Goal: Check status: Check status

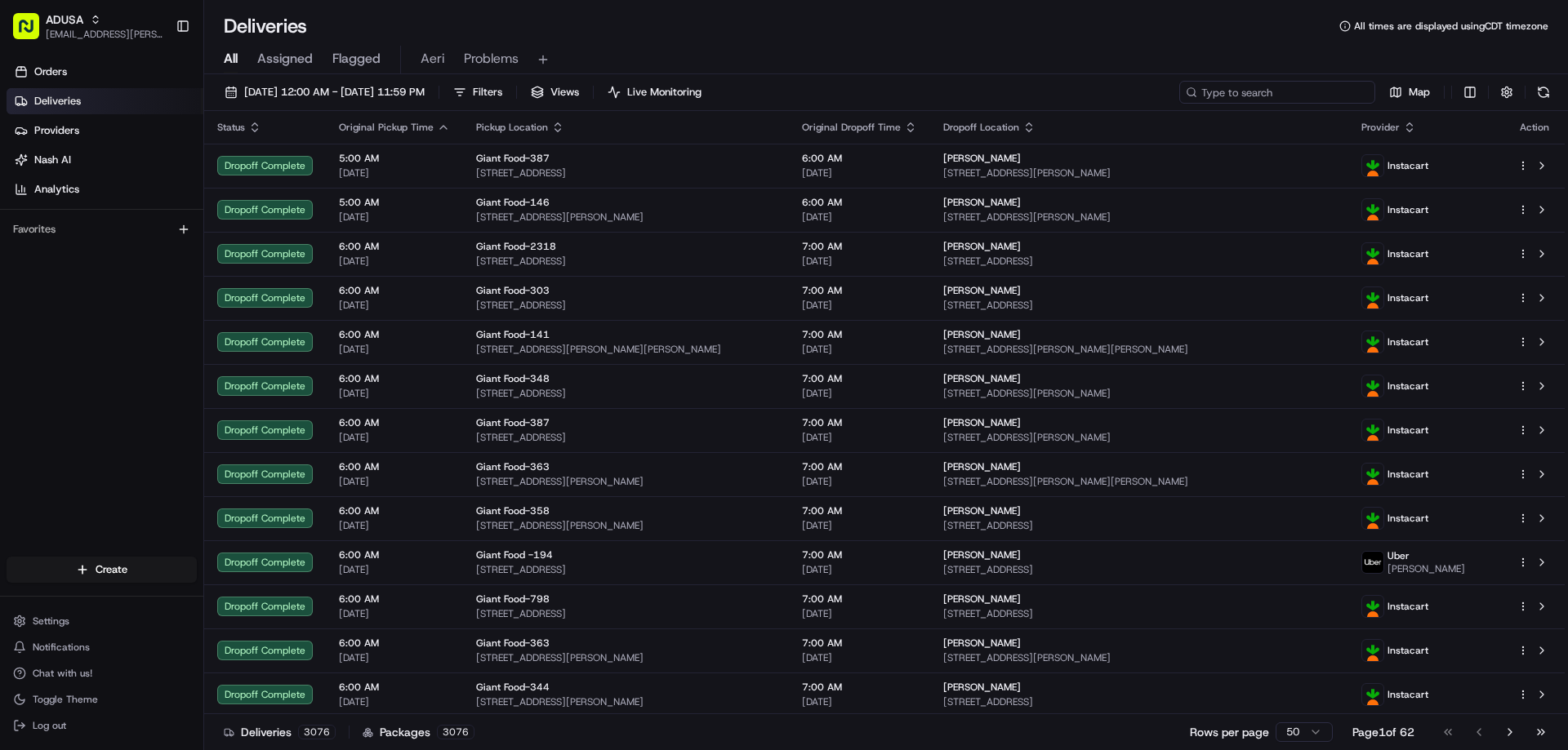
click at [1279, 91] on input at bounding box center [1277, 93] width 196 height 23
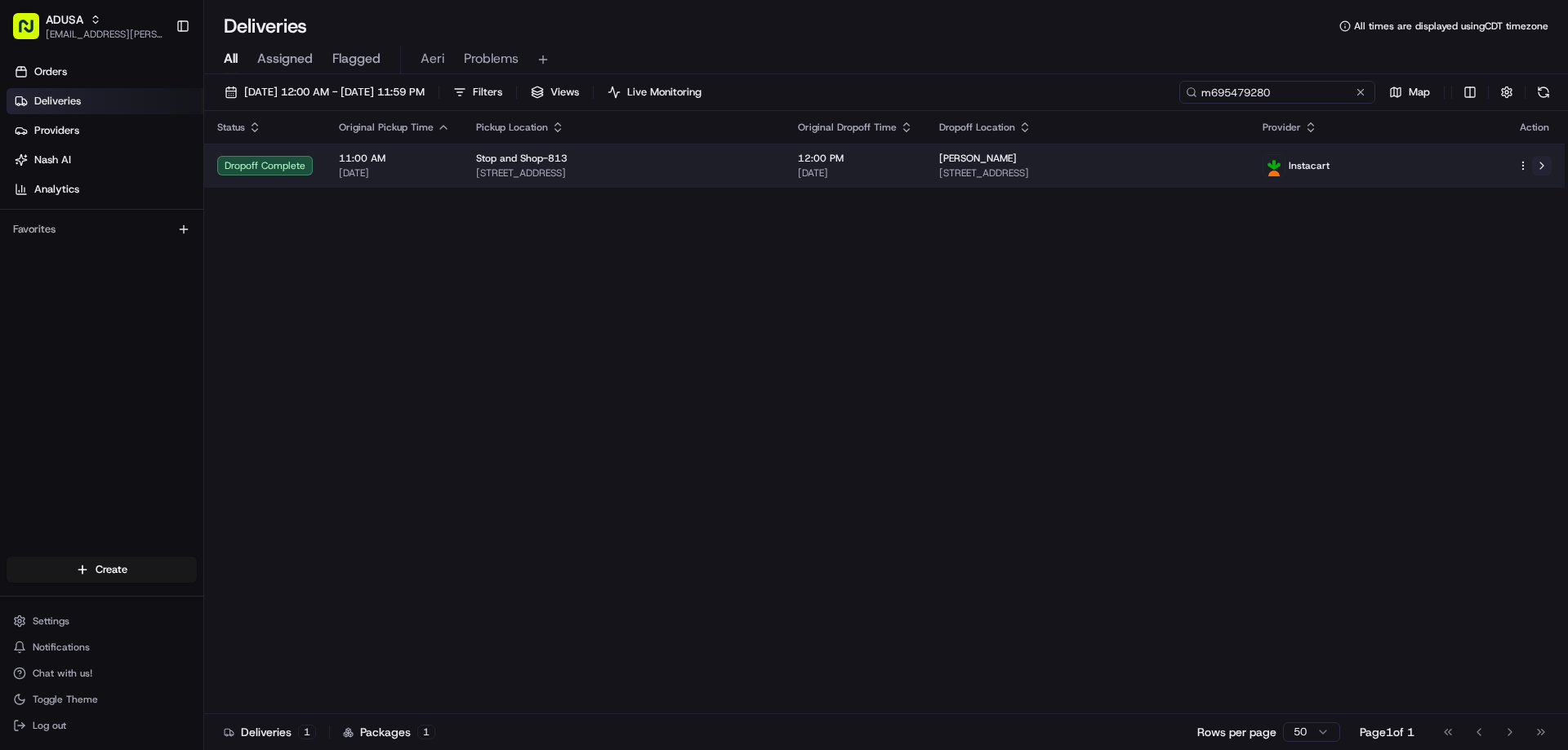
type input "m695479280"
click at [1541, 170] on button at bounding box center [1542, 166] width 20 height 20
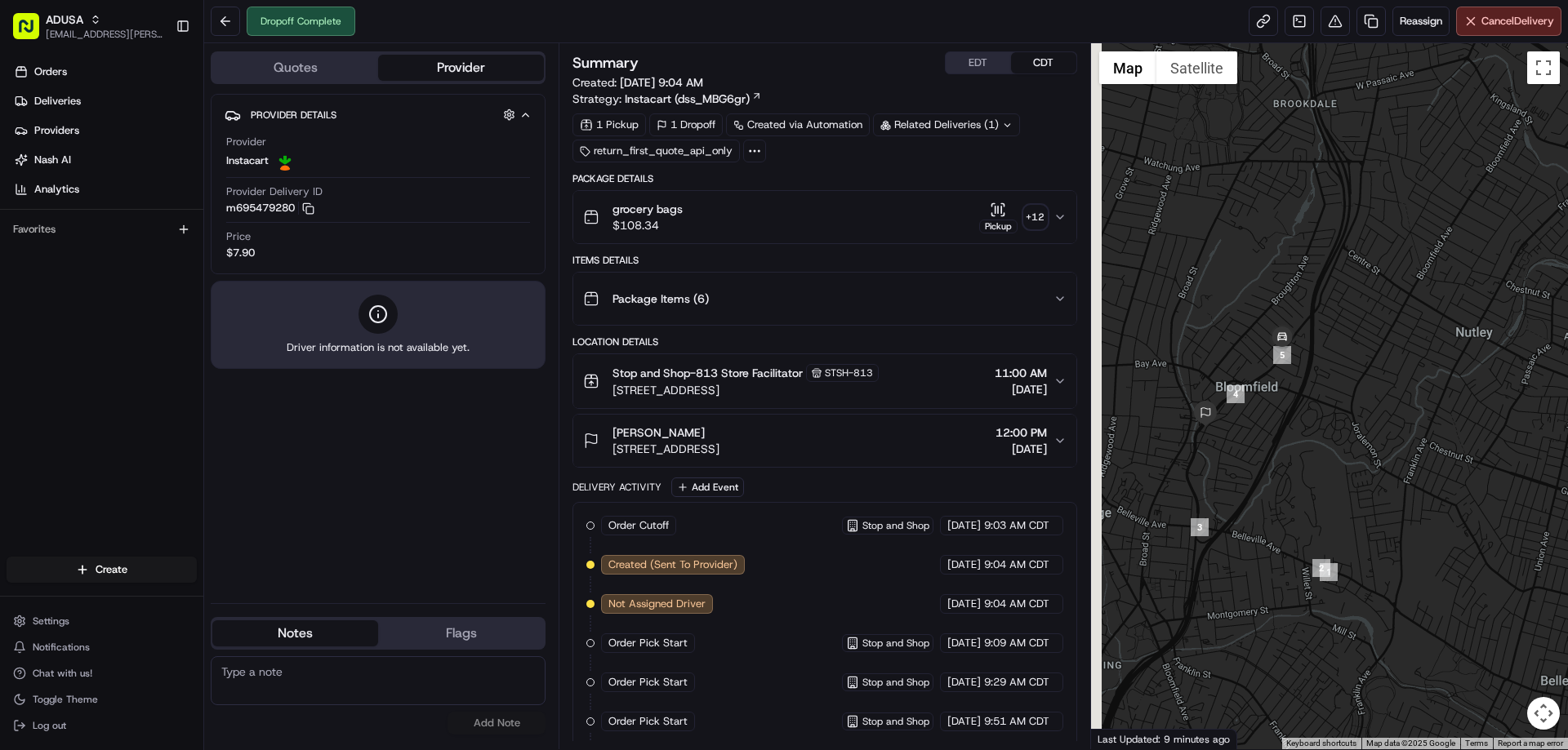
drag, startPoint x: 1266, startPoint y: 404, endPoint x: 1313, endPoint y: 358, distance: 65.8
click at [1313, 358] on div at bounding box center [1329, 396] width 478 height 706
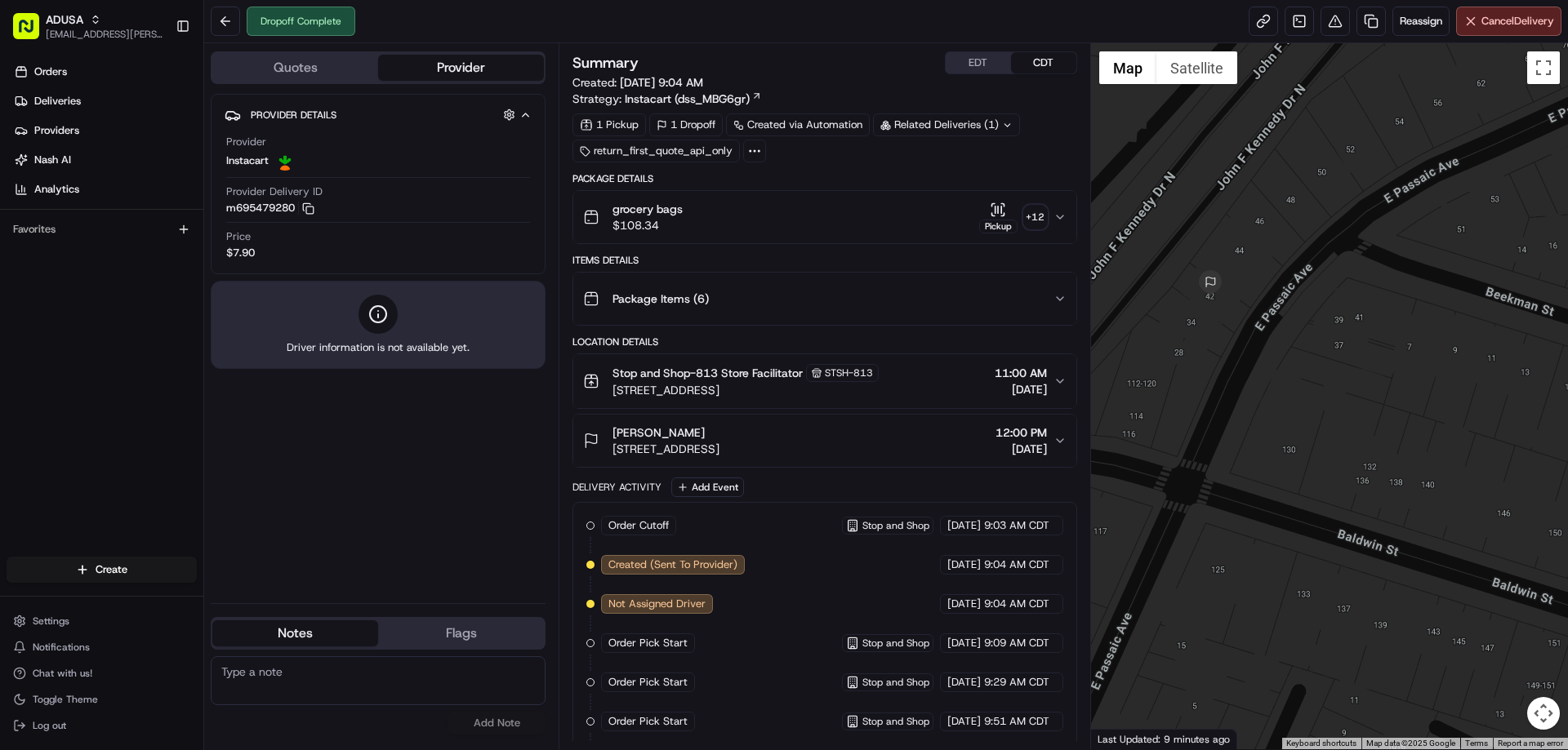
drag, startPoint x: 1461, startPoint y: 281, endPoint x: 1377, endPoint y: 333, distance: 98.8
click at [1388, 328] on div at bounding box center [1329, 396] width 478 height 706
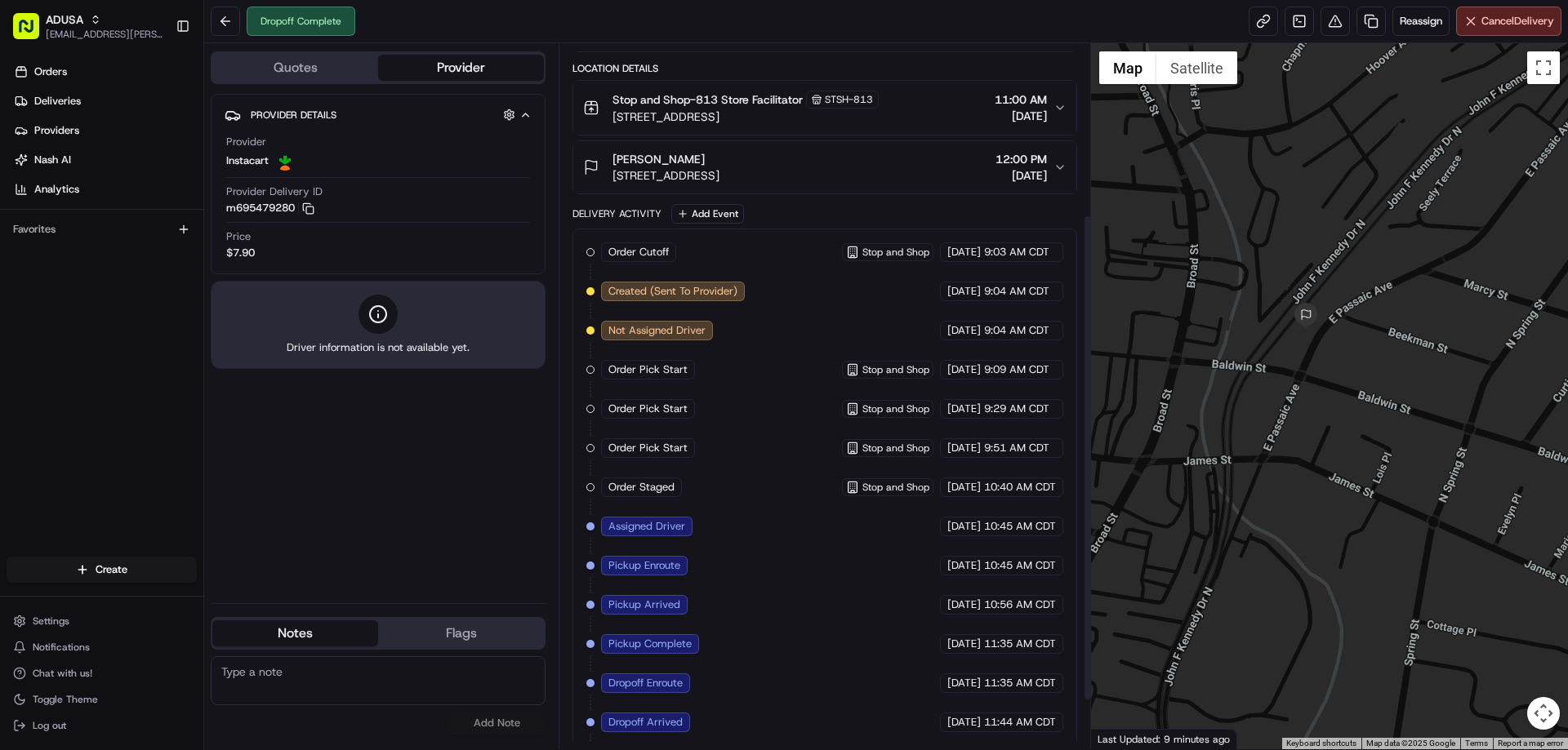
scroll to position [318, 0]
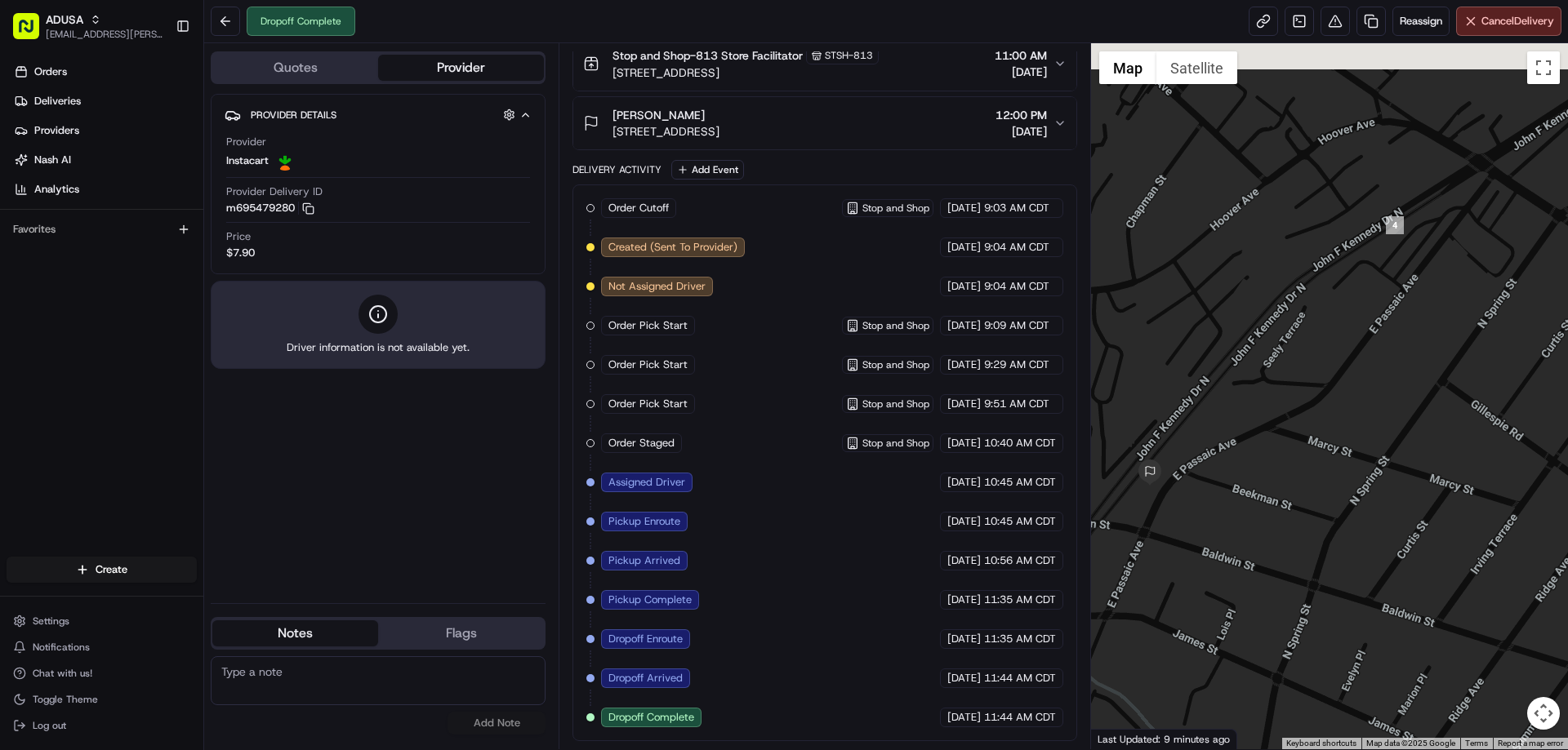
drag, startPoint x: 1397, startPoint y: 261, endPoint x: 1227, endPoint y: 431, distance: 240.4
click at [1230, 430] on div at bounding box center [1329, 396] width 478 height 706
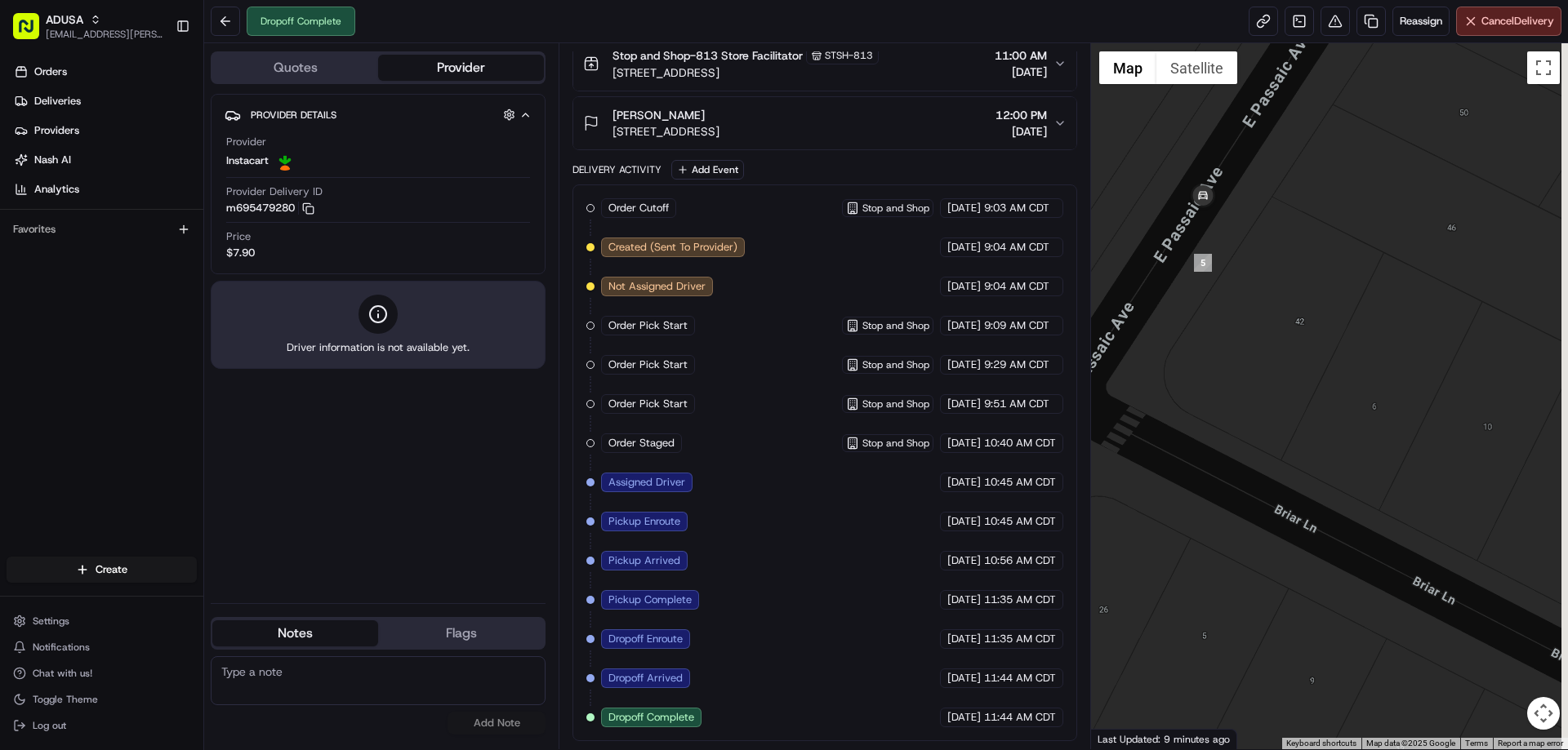
drag, startPoint x: 1360, startPoint y: 205, endPoint x: 1208, endPoint y: 350, distance: 210.1
click at [1208, 350] on div at bounding box center [1329, 396] width 478 height 706
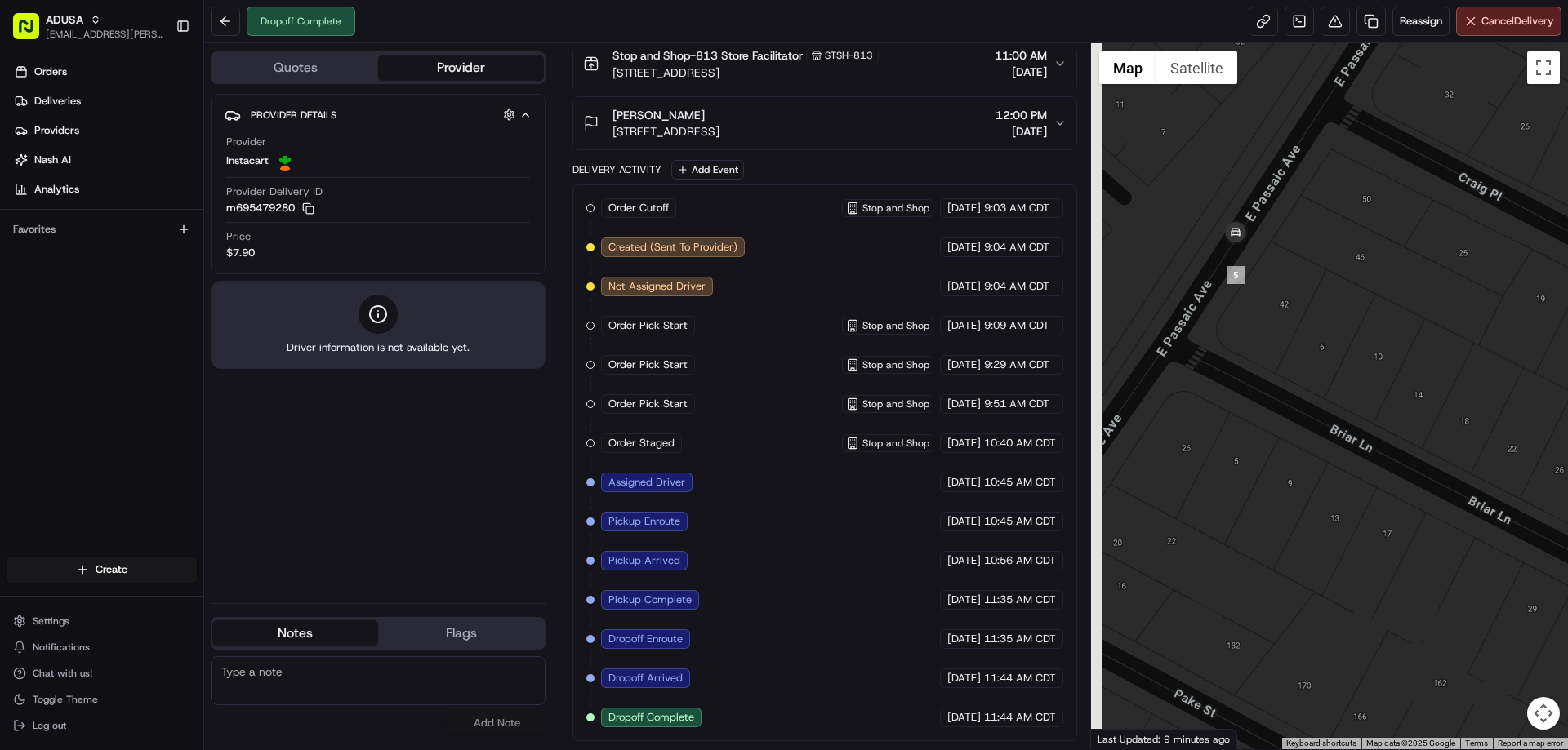
drag, startPoint x: 1258, startPoint y: 406, endPoint x: 1322, endPoint y: 365, distance: 76.0
click at [1322, 365] on div at bounding box center [1329, 396] width 478 height 706
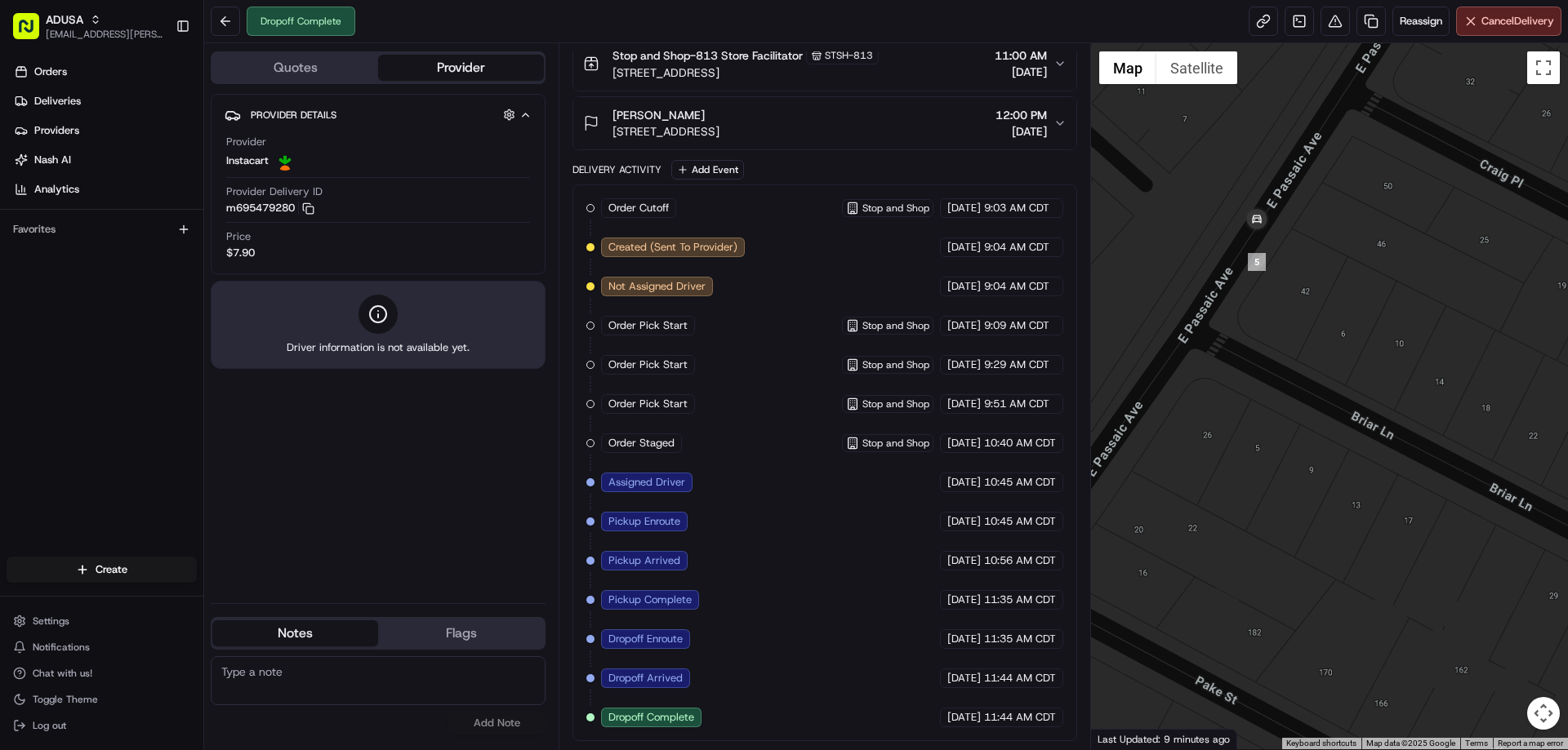
click at [1038, 117] on span "12:00 PM" at bounding box center [1021, 115] width 51 height 17
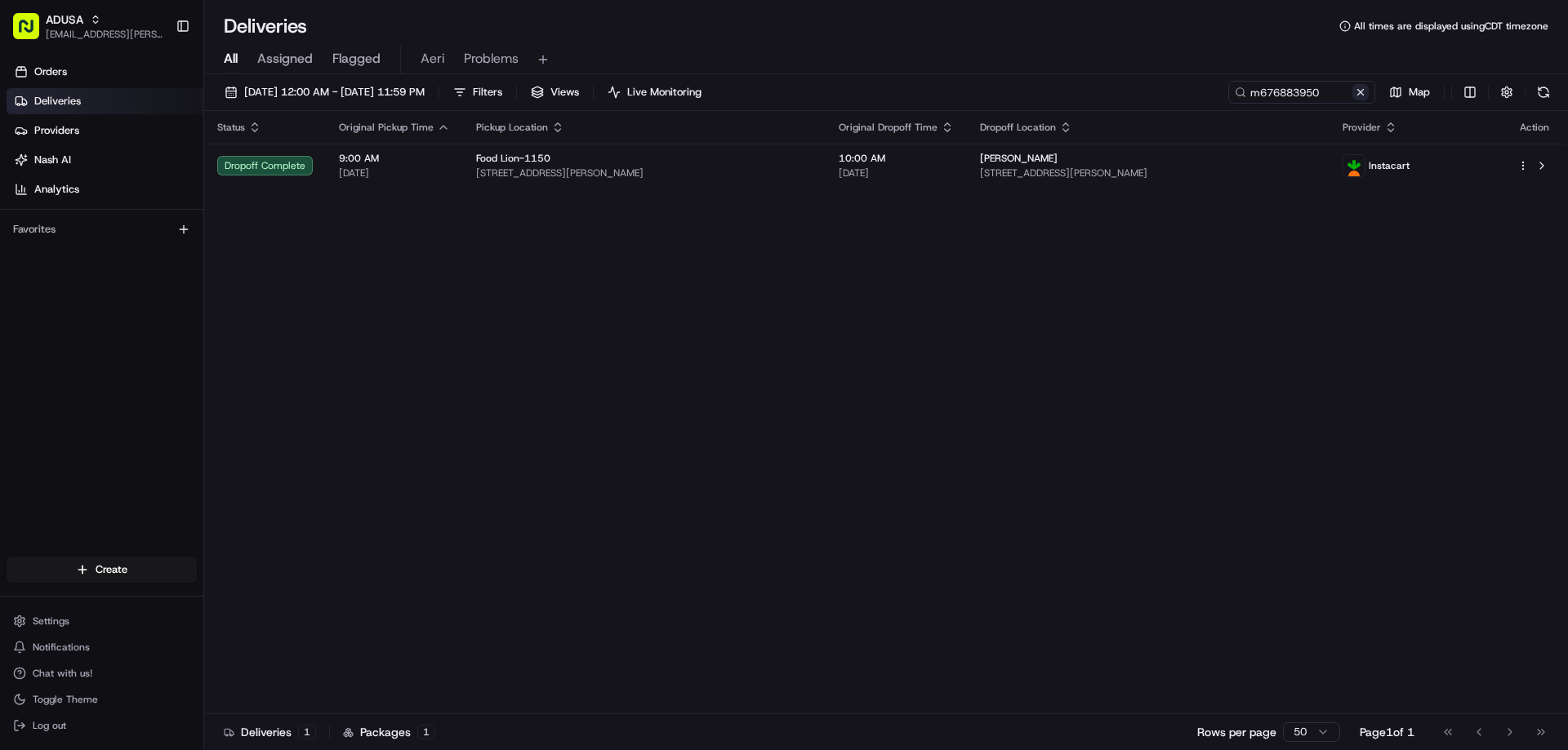
click at [1355, 89] on button at bounding box center [1361, 93] width 17 height 17
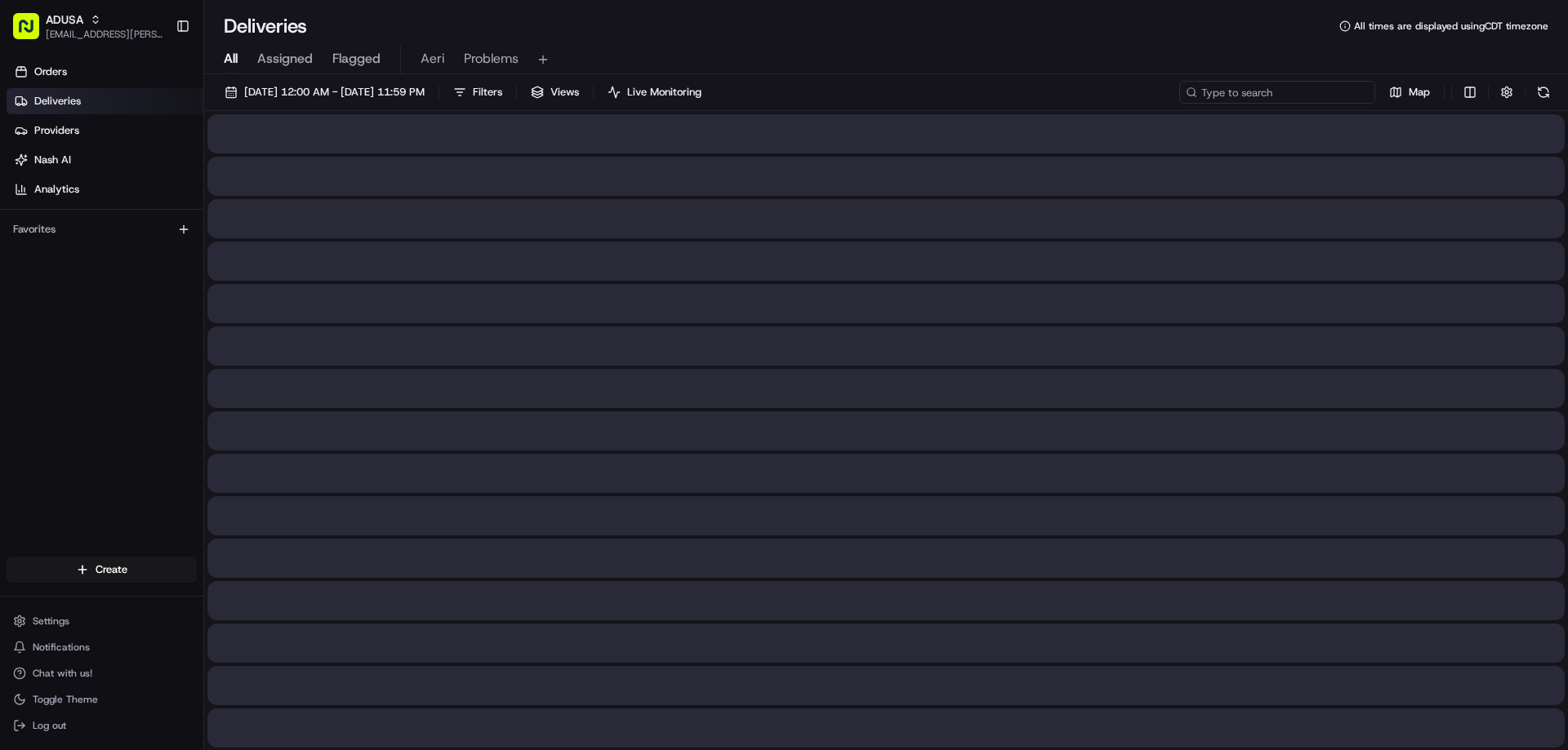
click at [1326, 89] on input at bounding box center [1277, 93] width 196 height 23
paste input "m707092515"
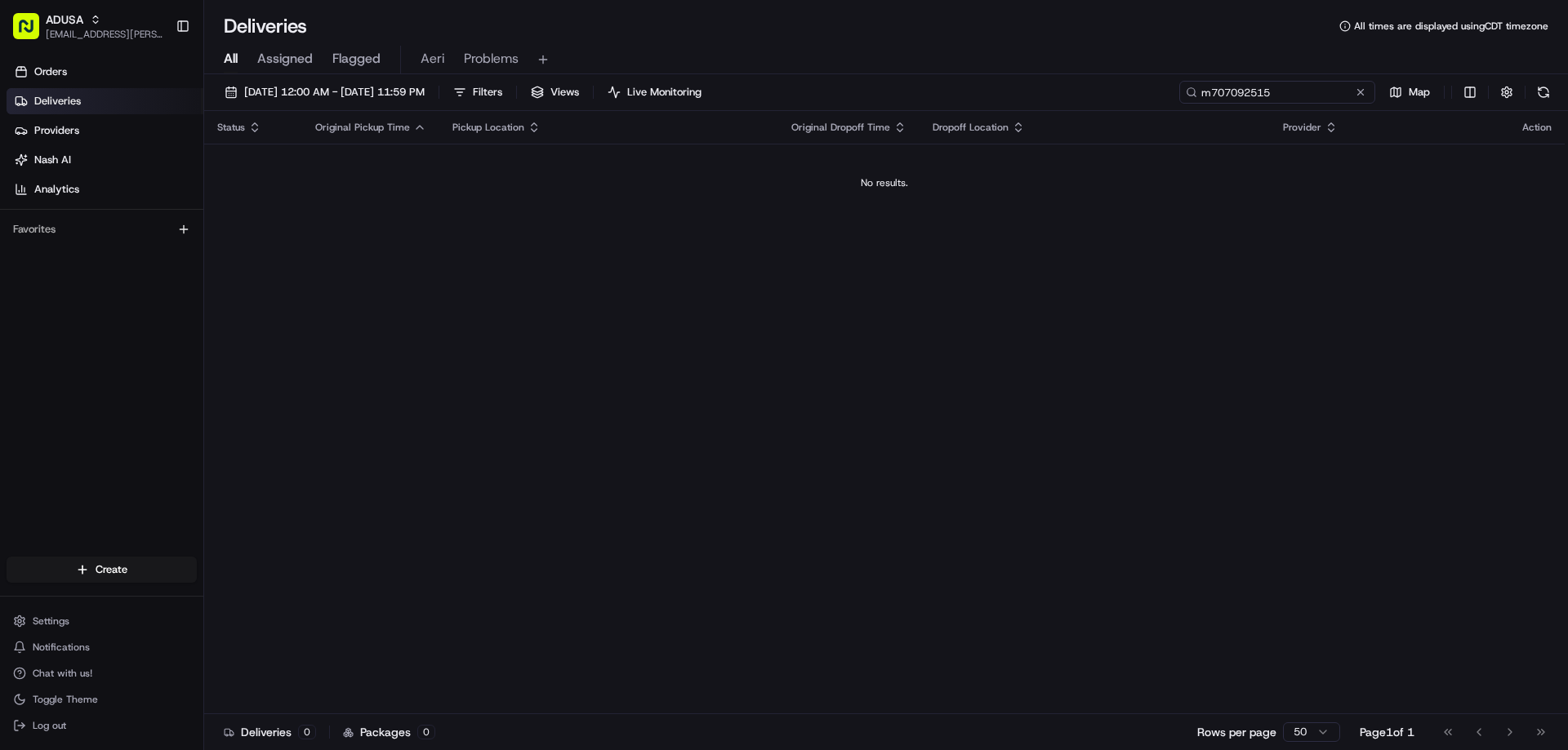
type input "m707092515"
